Goal: Information Seeking & Learning: Learn about a topic

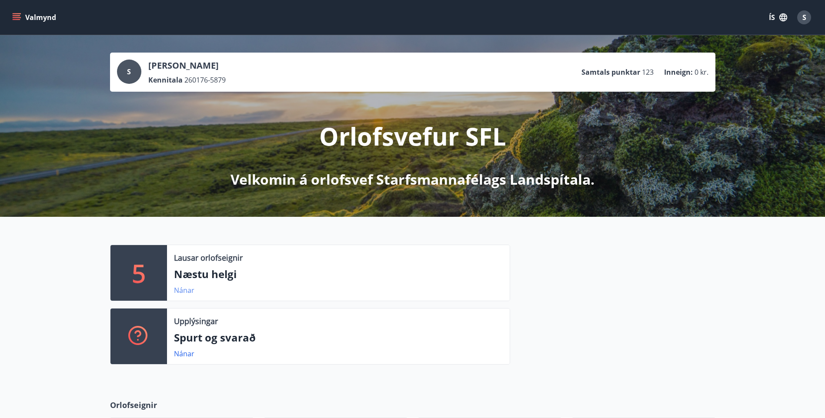
click at [182, 291] on link "Nánar" at bounding box center [184, 291] width 20 height 10
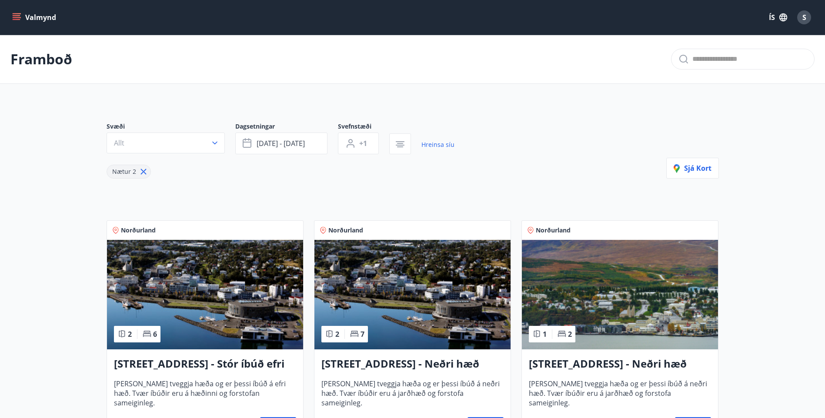
click at [12, 17] on icon "menu" at bounding box center [16, 17] width 9 height 9
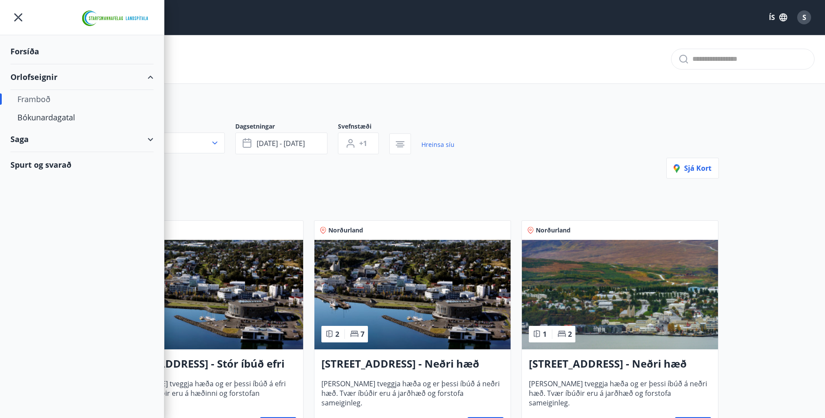
click at [33, 98] on div "Framboð" at bounding box center [81, 99] width 129 height 18
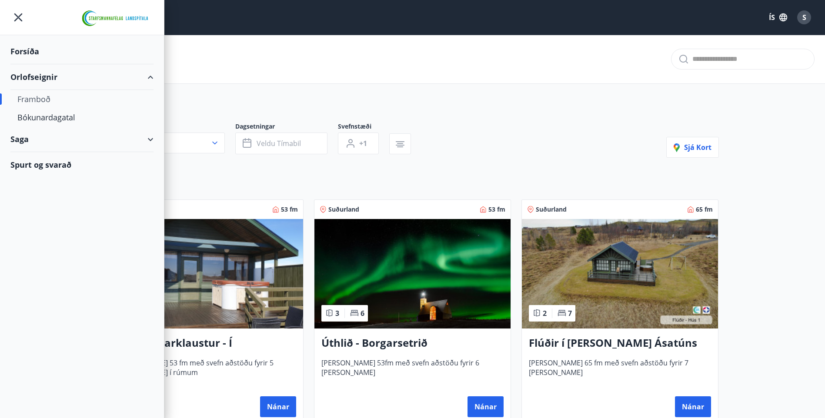
type input "*"
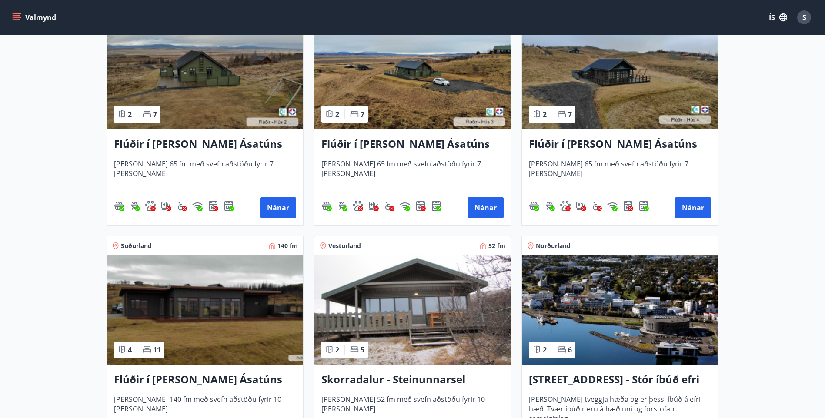
scroll to position [652, 0]
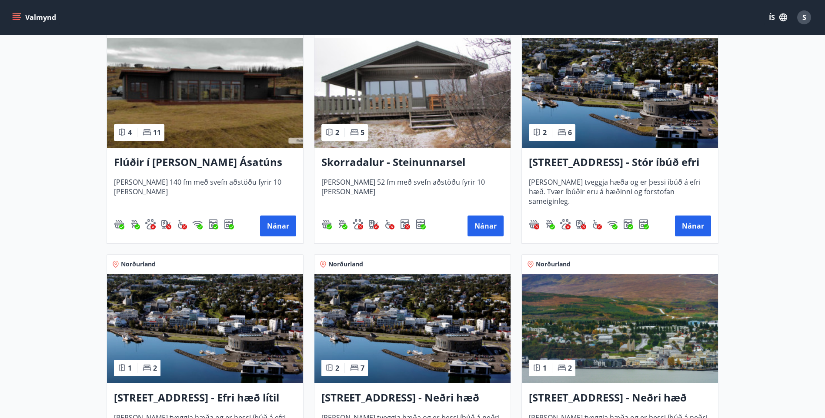
click at [13, 15] on icon "menu" at bounding box center [16, 17] width 9 height 9
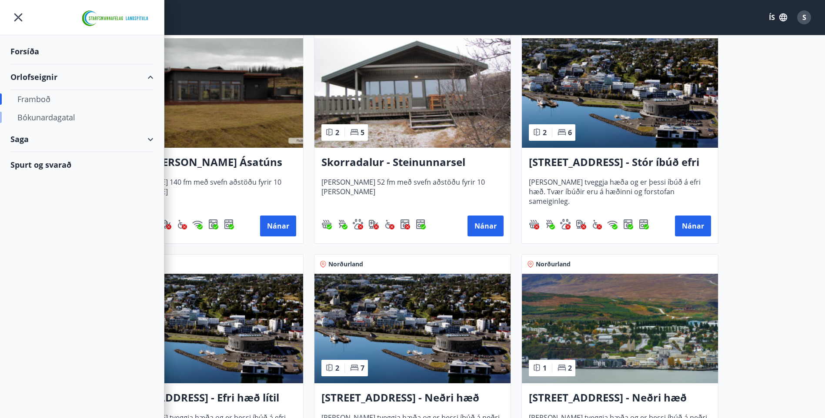
click at [47, 120] on div "Bókunardagatal" at bounding box center [81, 117] width 129 height 18
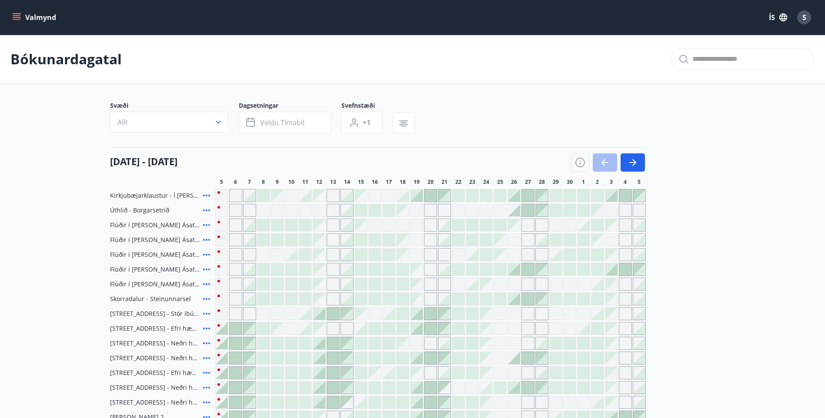
click at [322, 197] on div "Gráir dagar eru ekki bókanlegir" at bounding box center [319, 196] width 12 height 12
click at [423, 193] on div at bounding box center [416, 195] width 13 height 13
click at [420, 193] on div at bounding box center [416, 196] width 12 height 12
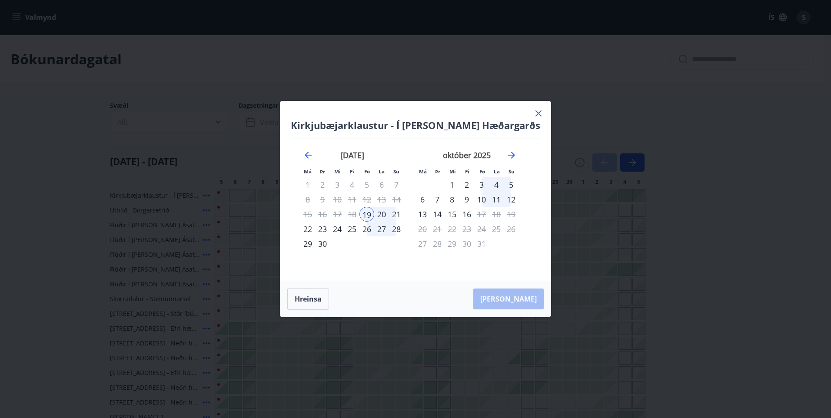
click at [537, 115] on icon at bounding box center [538, 113] width 10 height 10
click at [533, 113] on div "Svæði Allt Dagsetningar Veldu tímabil Svefnstæði +1" at bounding box center [412, 119] width 605 height 36
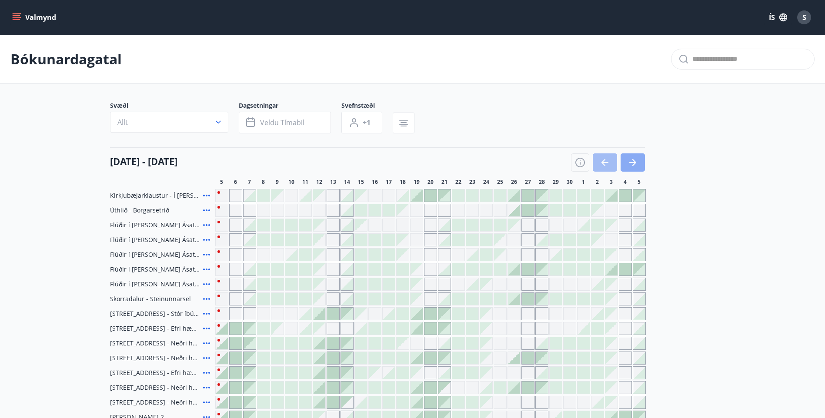
click at [639, 162] on button "button" at bounding box center [632, 162] width 24 height 18
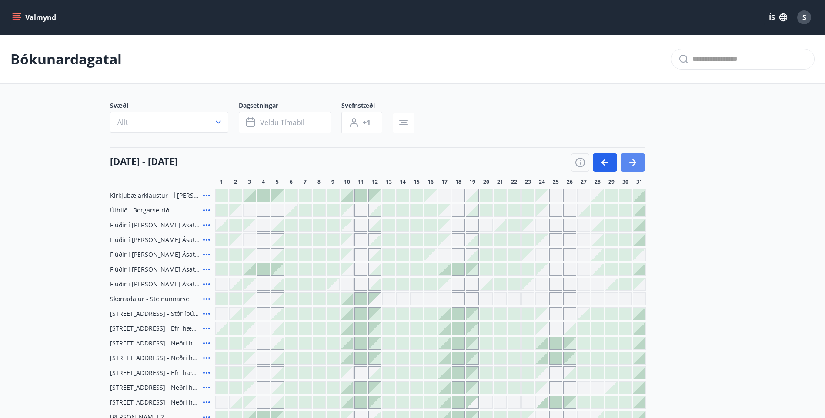
click at [629, 164] on icon "button" at bounding box center [632, 162] width 10 height 10
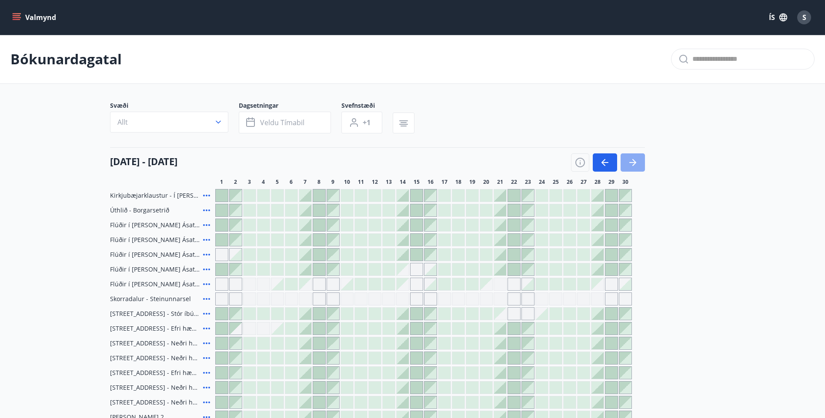
click at [632, 167] on icon "button" at bounding box center [632, 162] width 10 height 10
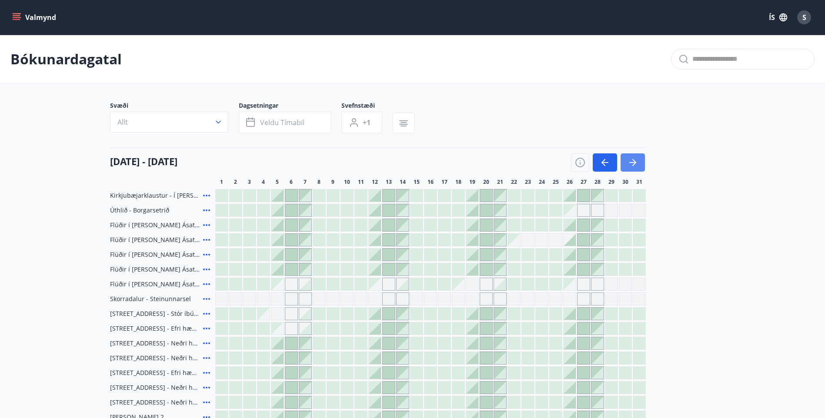
click at [639, 163] on button "button" at bounding box center [632, 162] width 24 height 18
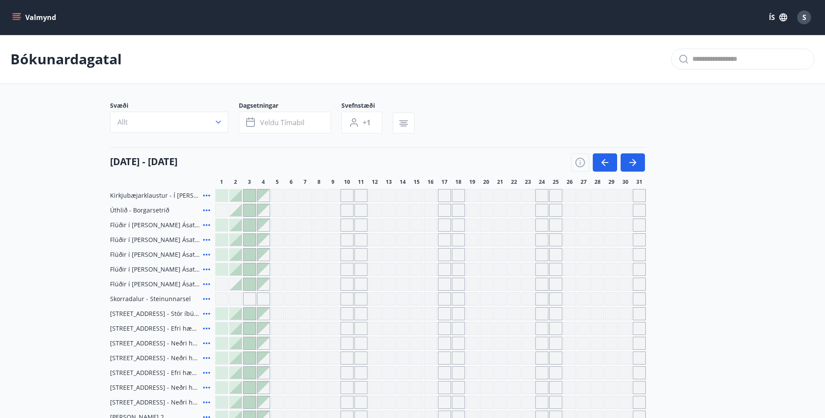
click at [289, 313] on div "Gráir dagar eru ekki bókanlegir" at bounding box center [291, 313] width 13 height 13
click at [581, 163] on icon "button" at bounding box center [580, 162] width 10 height 10
click at [396, 126] on div "Upptekið" at bounding box center [410, 128] width 211 height 13
click at [20, 18] on div "Skýringar á dagsetningum Upptekið Dagleiga Fast tímabil Opnar umsóknir Umsókn í…" at bounding box center [412, 209] width 825 height 418
click at [20, 16] on div "Skýringar á dagsetningum Upptekið Dagleiga Fast tímabil Opnar umsóknir Umsókn í…" at bounding box center [412, 209] width 825 height 418
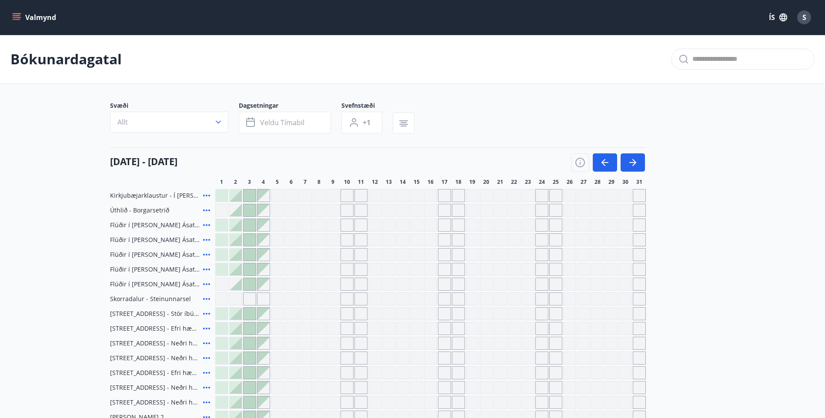
click at [15, 17] on div "Skýringar á dagsetningum Upptekið Dagleiga Fast tímabil Opnar umsóknir Umsókn í…" at bounding box center [412, 209] width 825 height 418
click at [211, 120] on div "Skýringar á dagsetningum Upptekið Dagleiga Fast tímabil Opnar umsóknir Umsókn í…" at bounding box center [412, 209] width 825 height 418
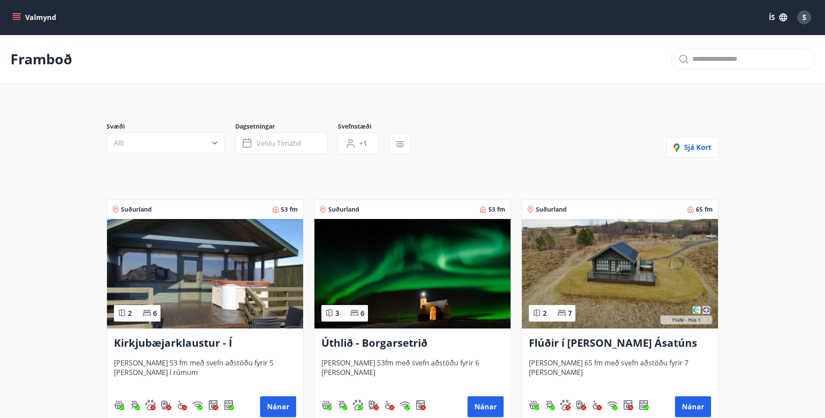
scroll to position [87, 0]
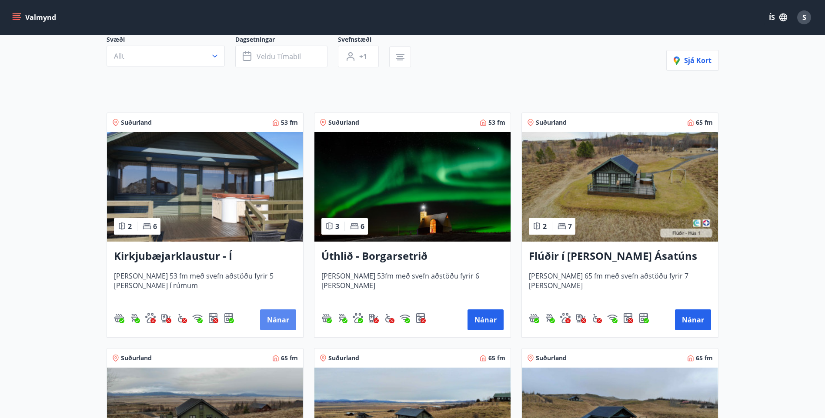
click at [270, 324] on button "Nánar" at bounding box center [278, 320] width 36 height 21
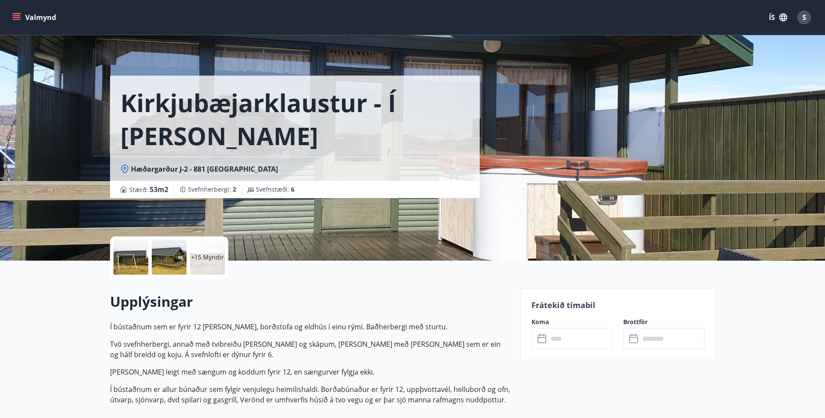
click at [213, 253] on p "+15 Myndir" at bounding box center [207, 257] width 33 height 9
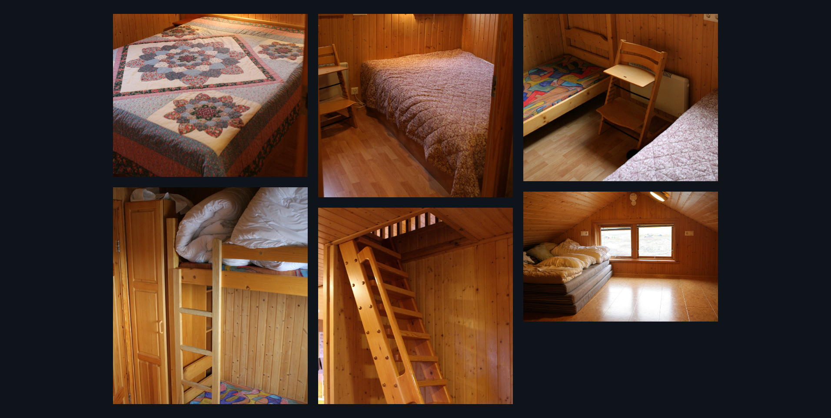
scroll to position [924, 0]
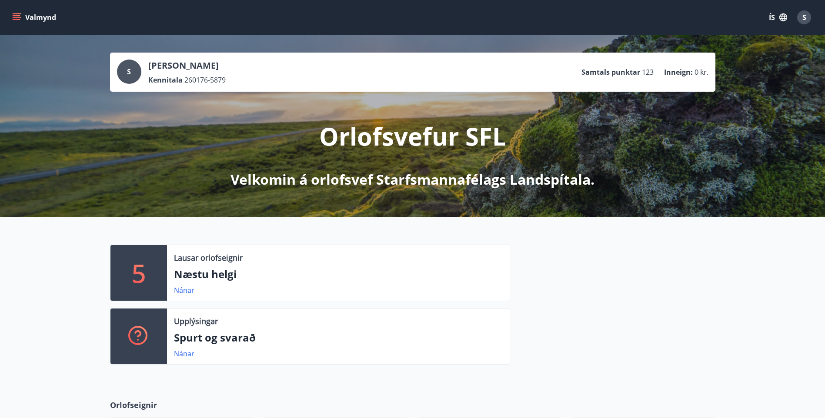
click at [126, 71] on div "S" at bounding box center [129, 72] width 24 height 24
click at [197, 327] on div "Upplýsingar Spurt og svarað Nánar" at bounding box center [338, 337] width 343 height 56
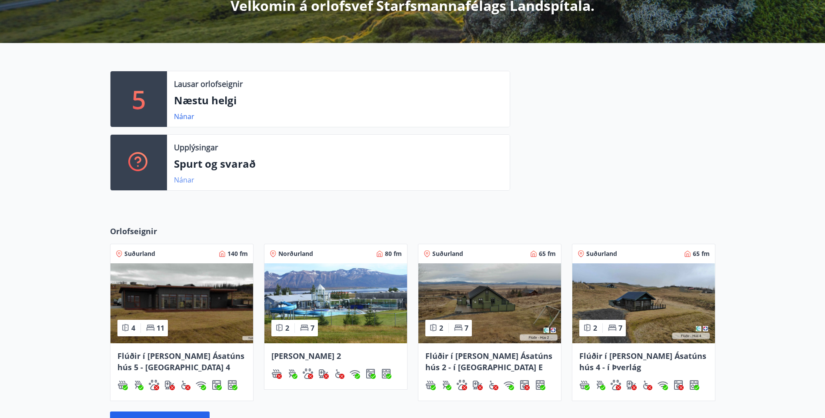
click at [184, 178] on link "Nánar" at bounding box center [184, 180] width 20 height 10
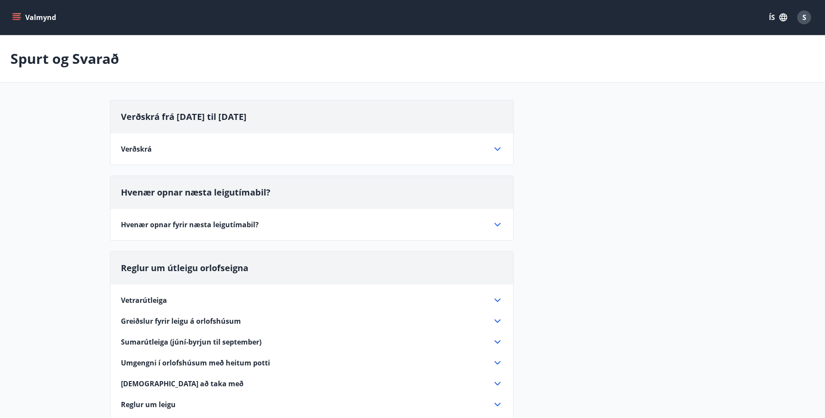
click at [242, 197] on span "Hvenær opnar næsta leigutímabil?" at bounding box center [196, 192] width 150 height 12
click at [144, 151] on span "Verðskrá" at bounding box center [136, 149] width 31 height 10
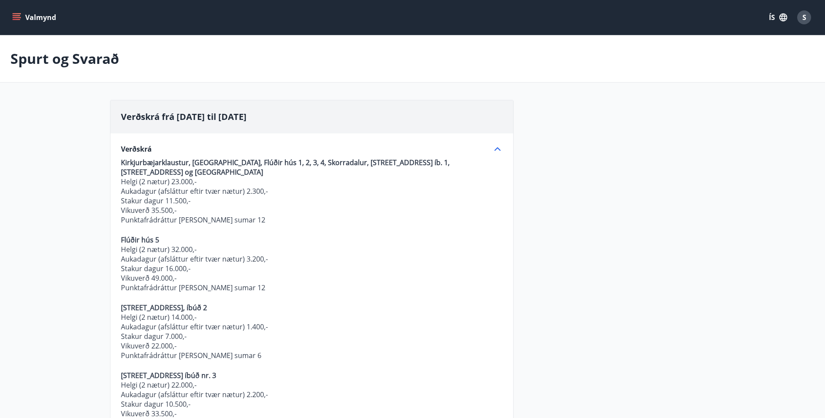
click at [144, 150] on span "Verðskrá" at bounding box center [136, 149] width 31 height 10
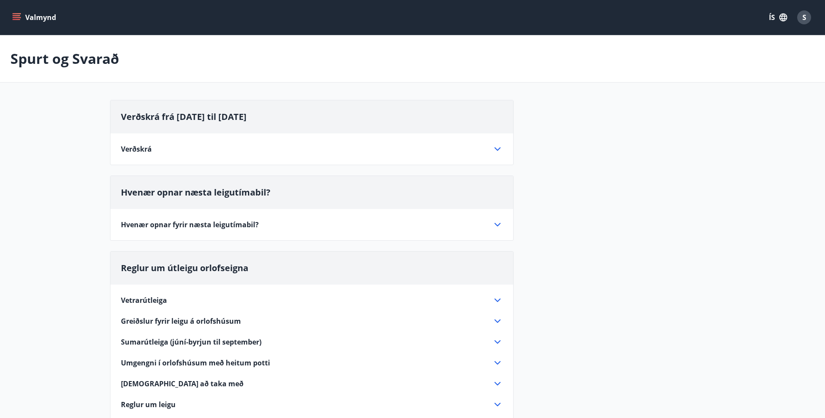
click at [455, 189] on div "Hvenær opnar næsta leigutímabil?" at bounding box center [311, 192] width 403 height 33
drag, startPoint x: 497, startPoint y: 225, endPoint x: 463, endPoint y: 236, distance: 36.2
click at [496, 225] on icon at bounding box center [497, 225] width 10 height 10
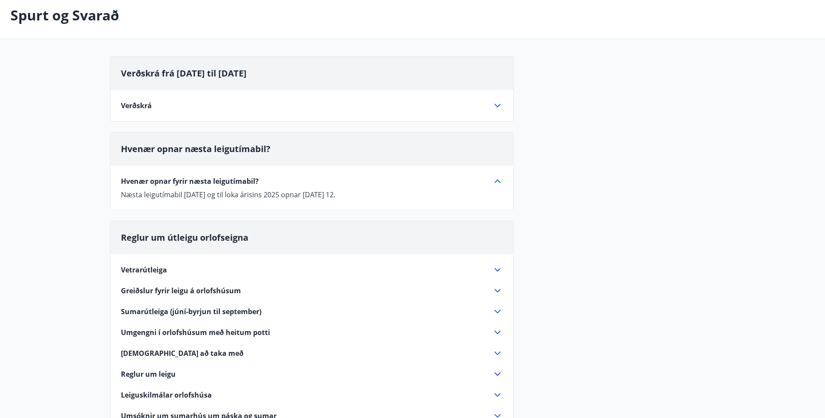
scroll to position [130, 0]
